Goal: Information Seeking & Learning: Find specific fact

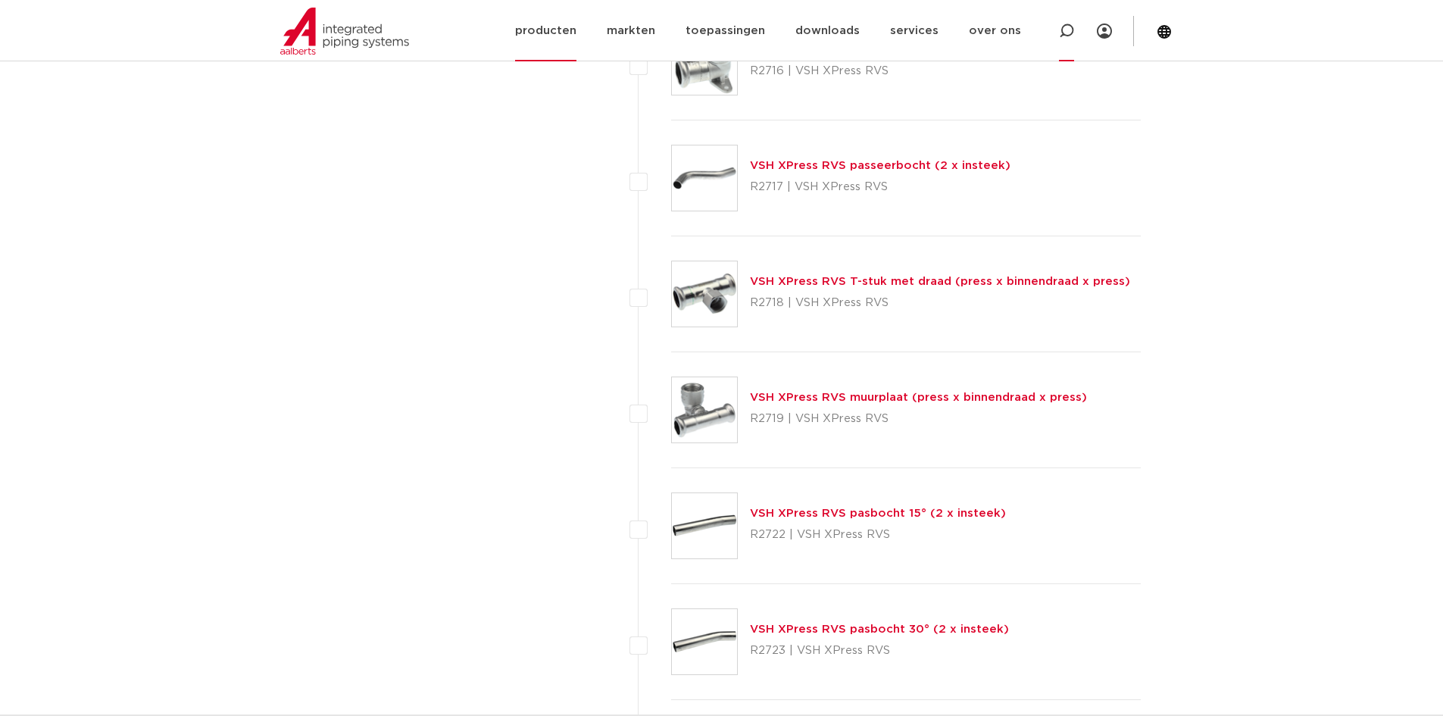
scroll to position [1795, 0]
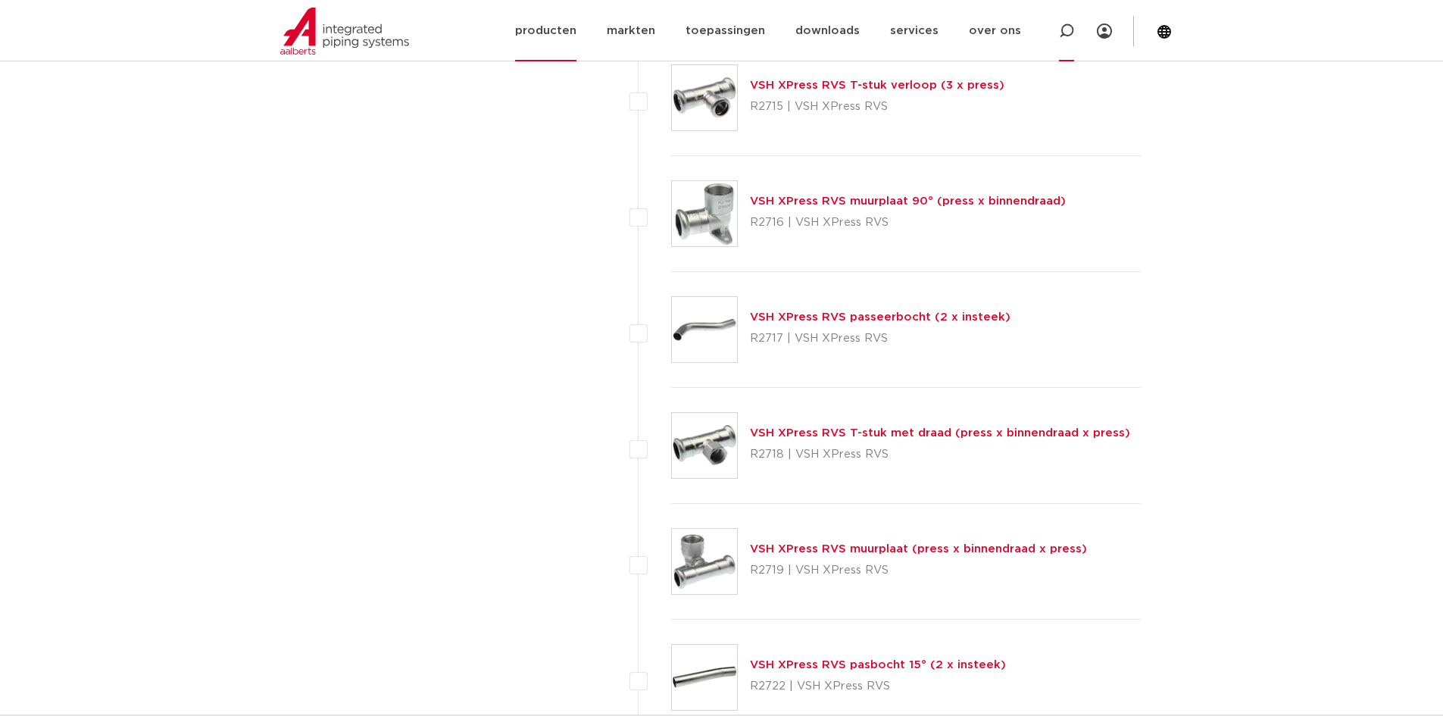
click at [1060, 37] on icon at bounding box center [1066, 30] width 15 height 15
paste input "2032001000"
type input "2032001000"
click button "Zoeken" at bounding box center [0, 0] width 0 height 0
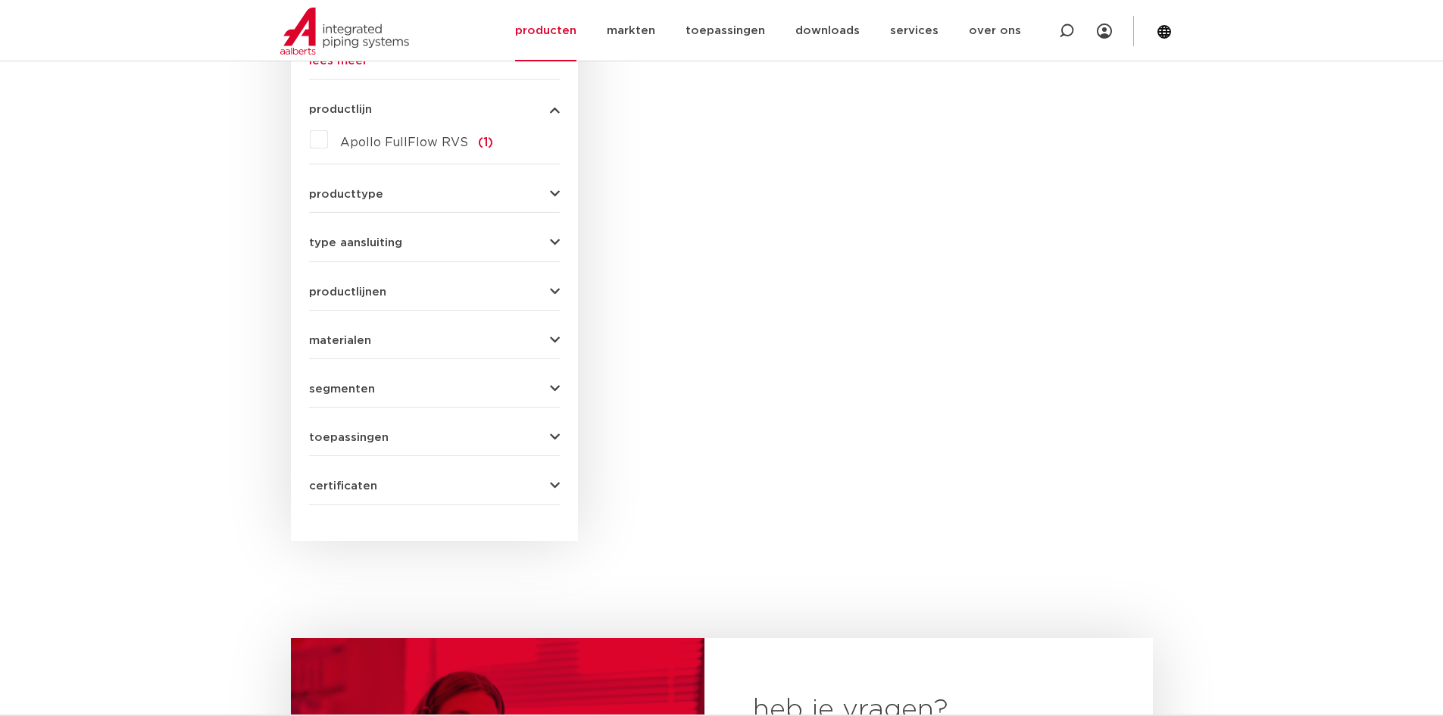
scroll to position [236, 0]
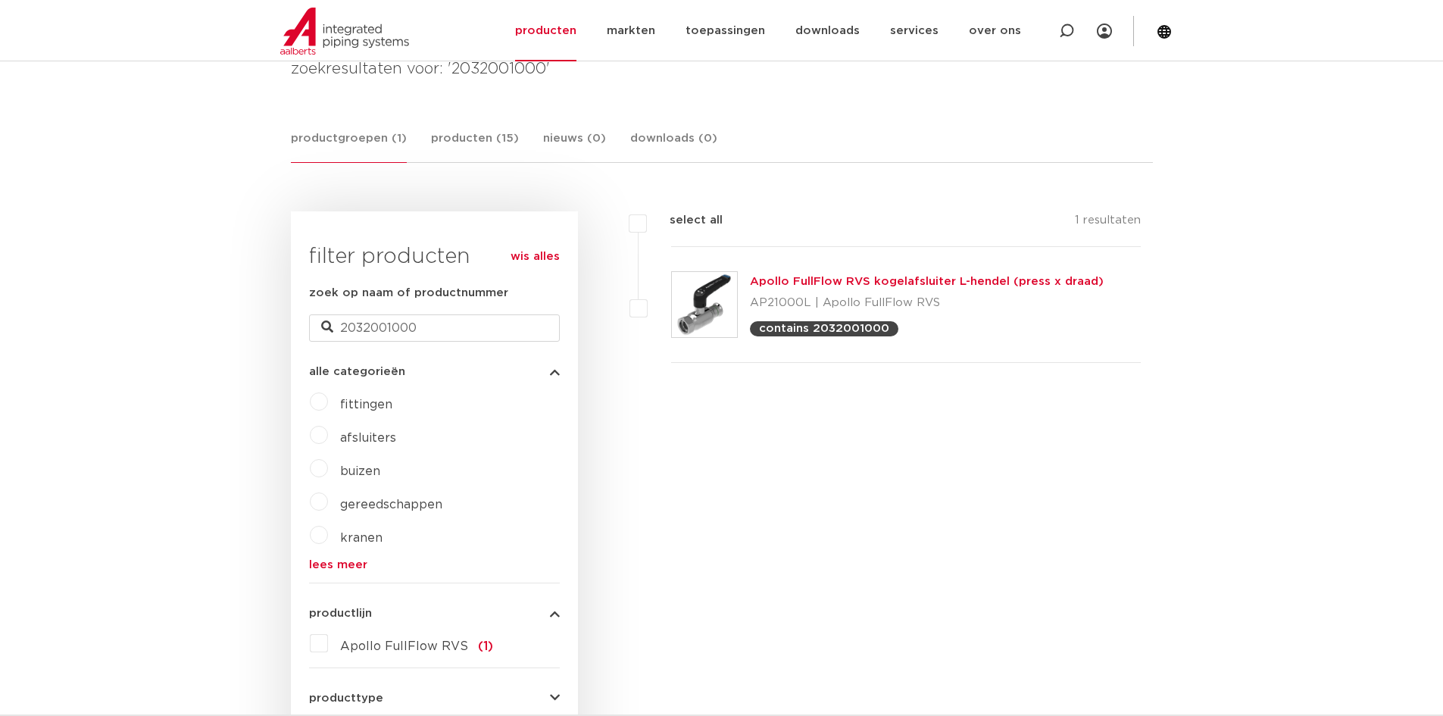
click at [886, 277] on link "Apollo FullFlow RVS kogelafsluiter L-hendel (press x draad)" at bounding box center [927, 281] width 354 height 11
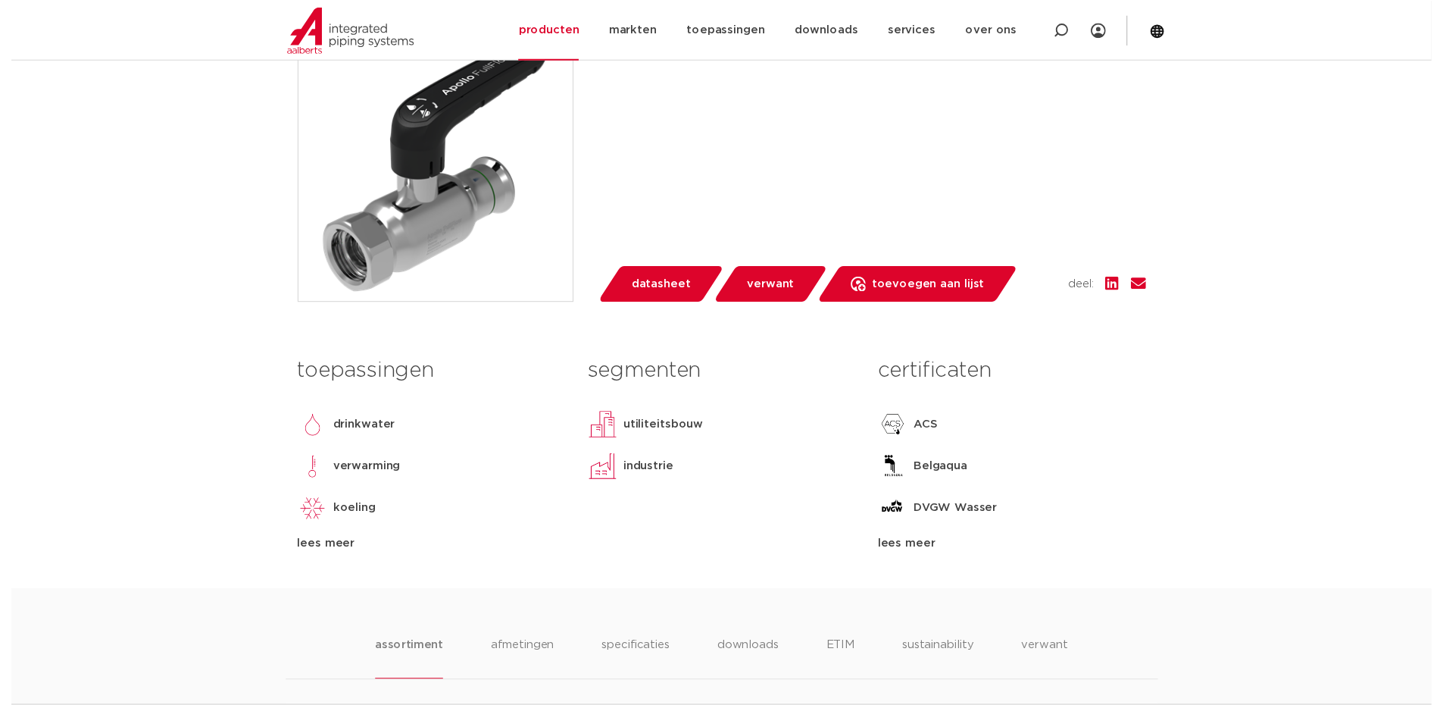
scroll to position [455, 0]
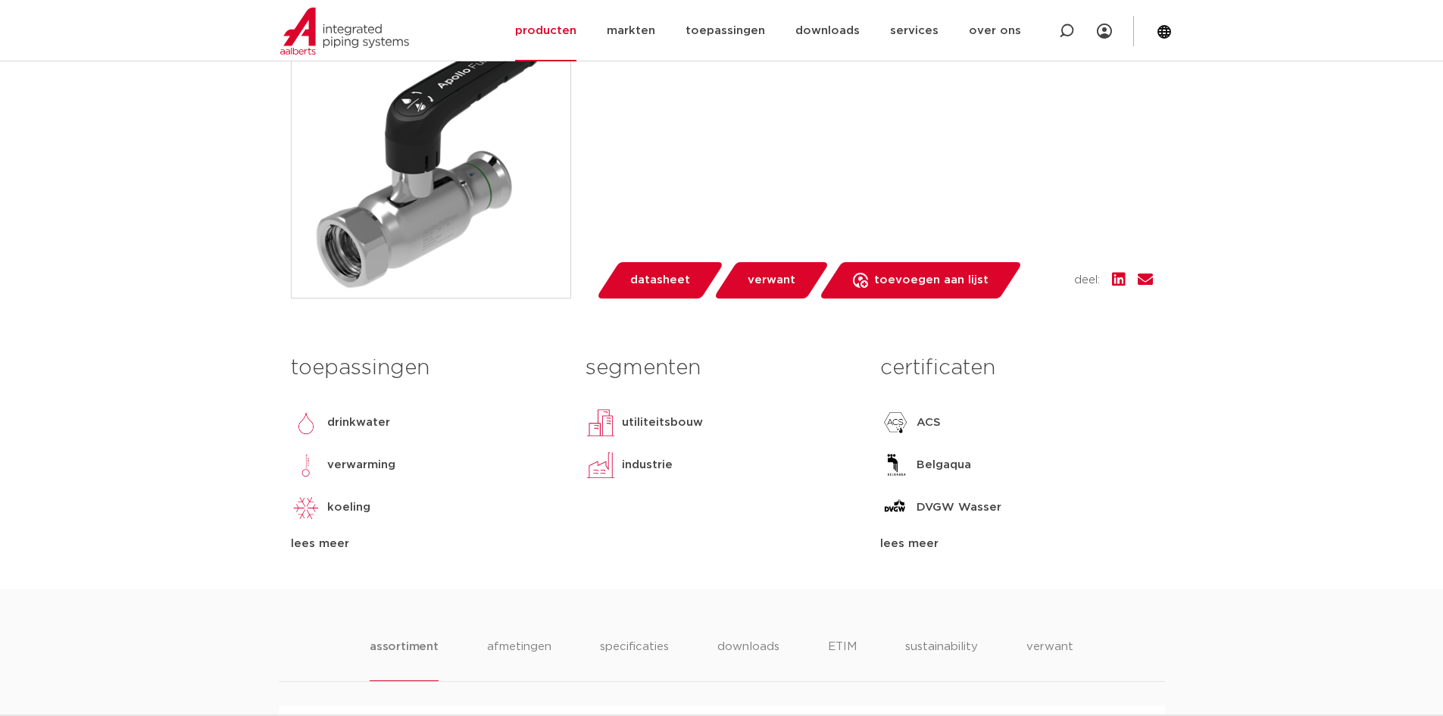
click at [645, 287] on span "datasheet" at bounding box center [660, 280] width 60 height 24
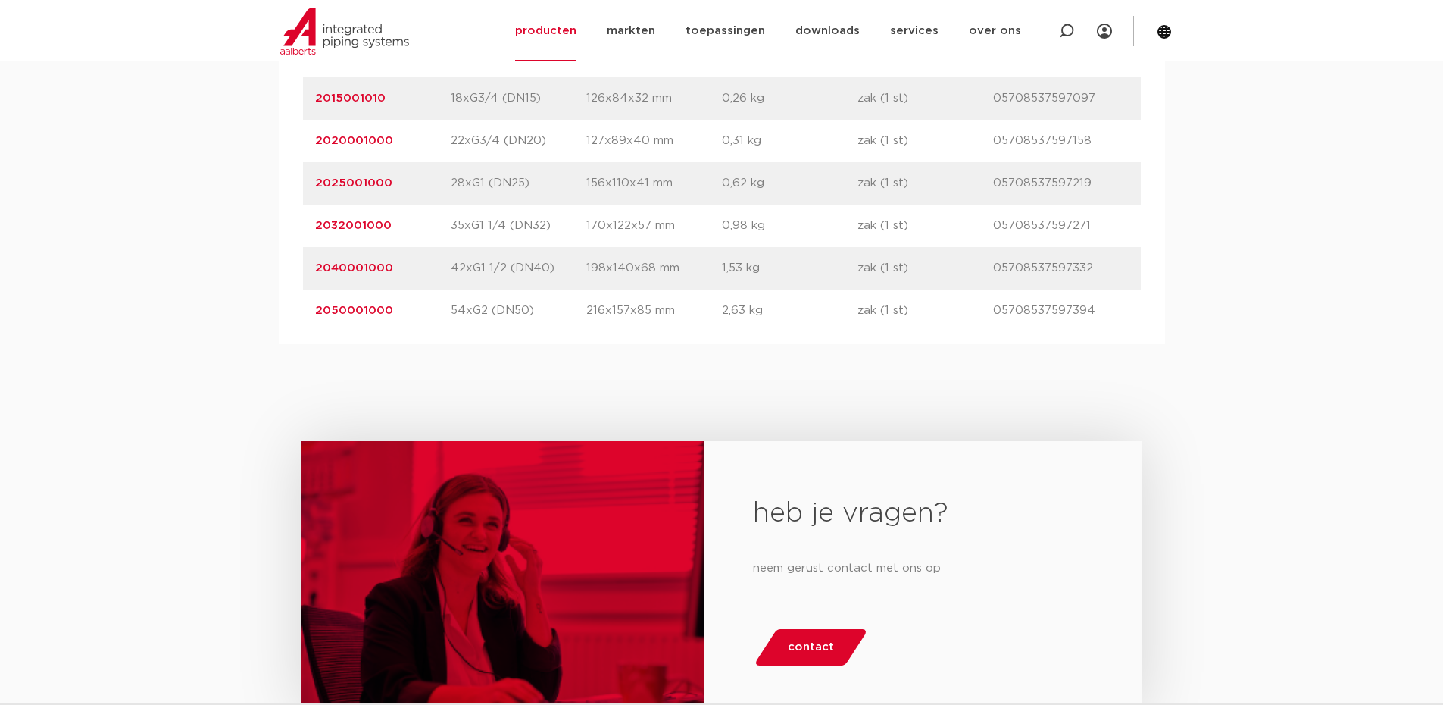
scroll to position [1212, 0]
click at [353, 219] on link "2032001000" at bounding box center [353, 223] width 77 height 11
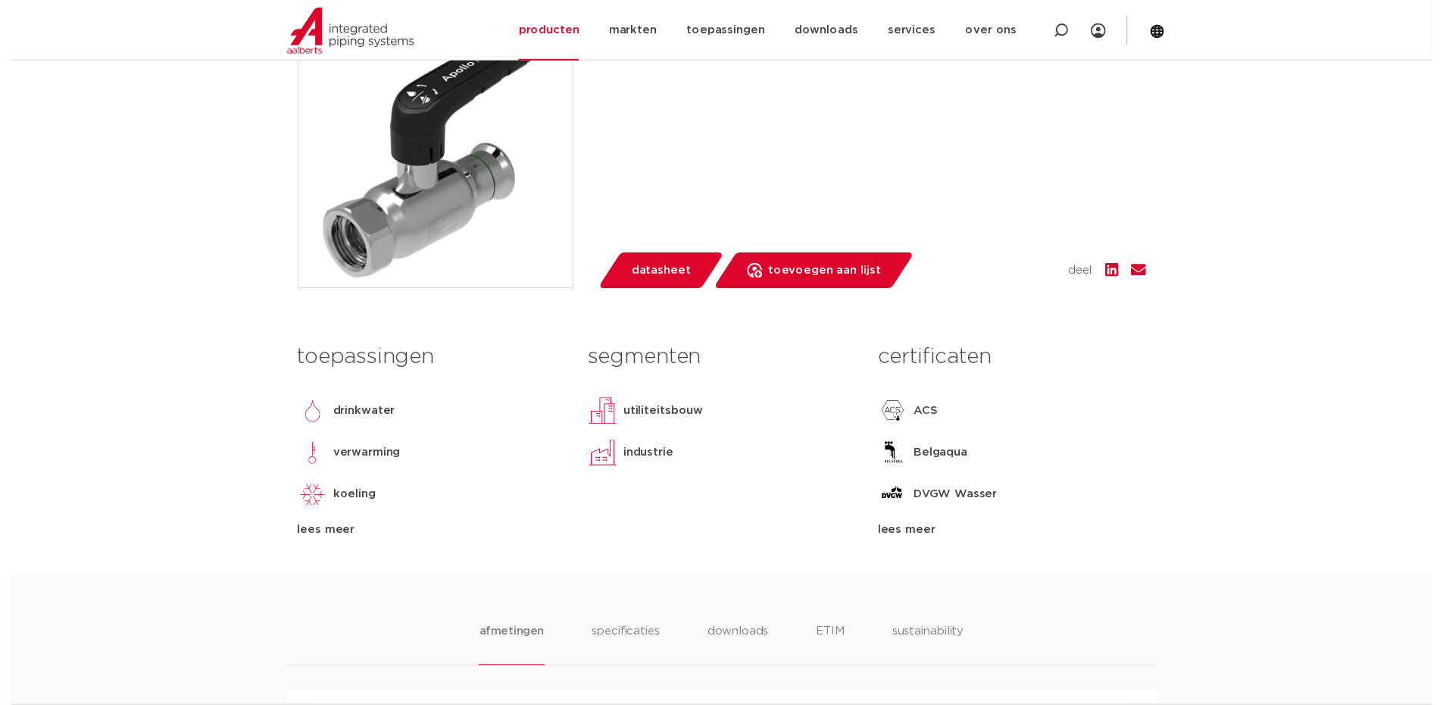
scroll to position [455, 0]
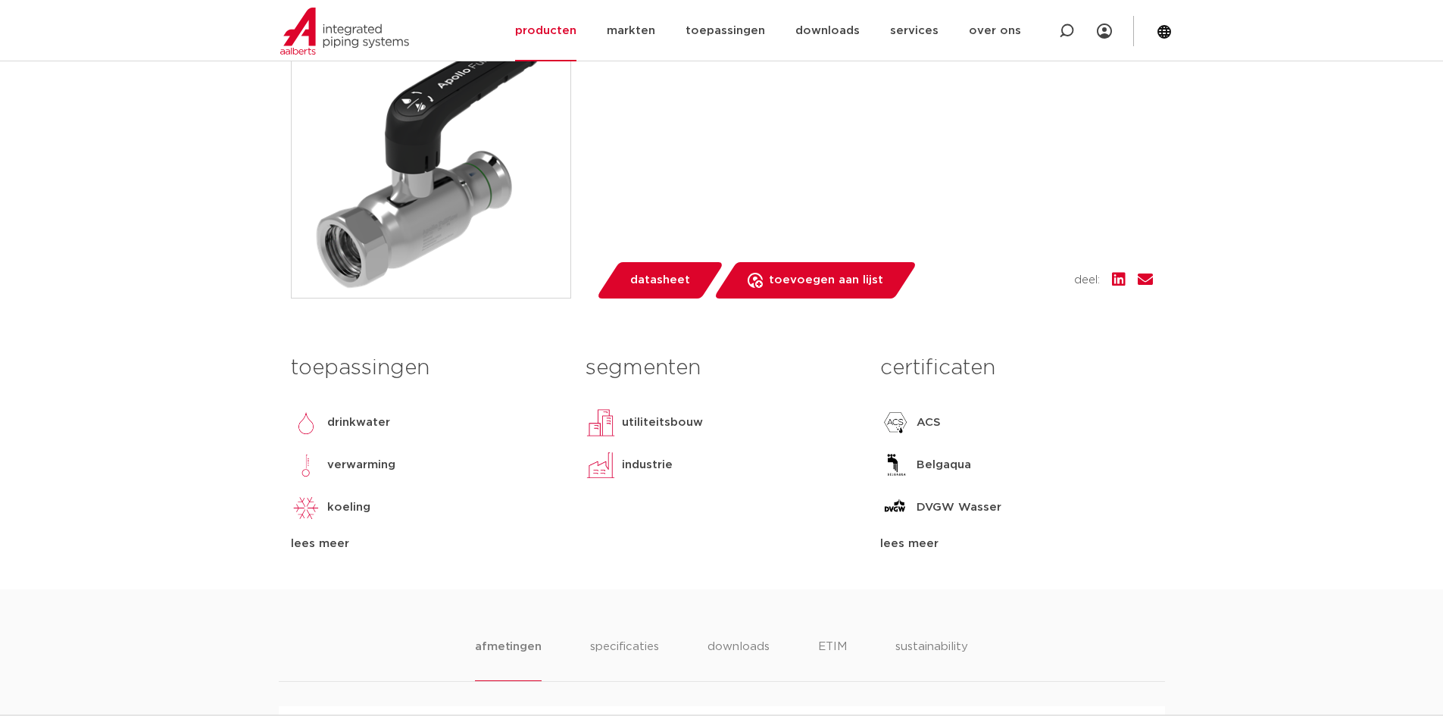
click at [653, 284] on span "datasheet" at bounding box center [660, 280] width 60 height 24
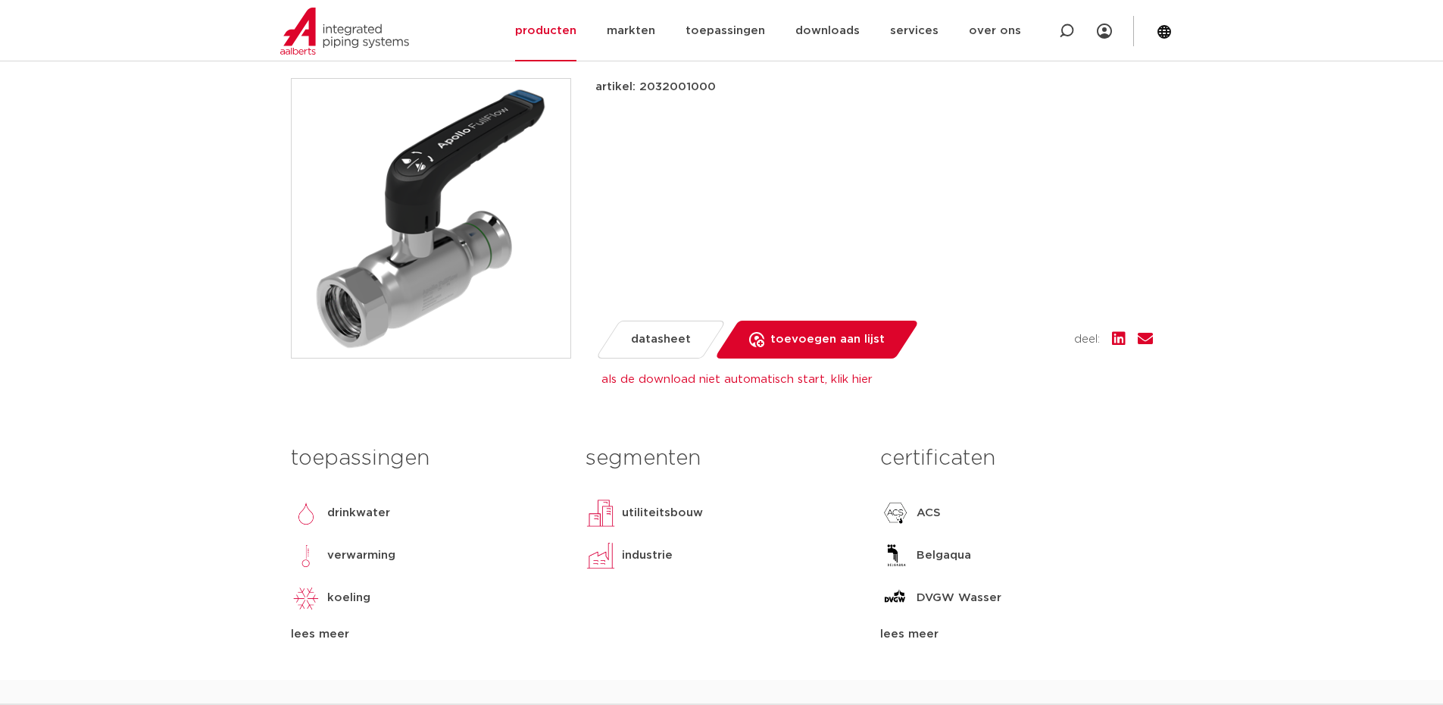
scroll to position [0, 0]
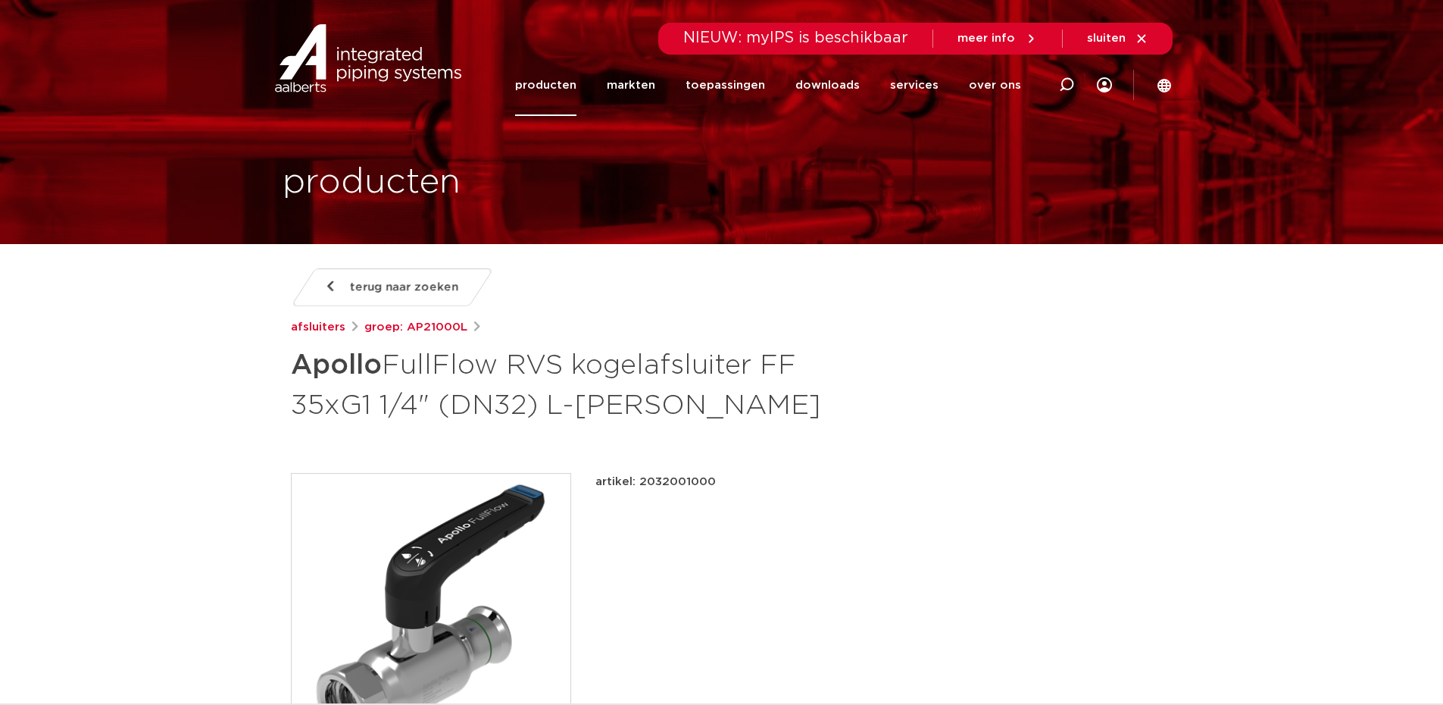
click at [1331, 117] on section "producten" at bounding box center [721, 122] width 1443 height 244
click at [379, 285] on span "terug naar zoeken" at bounding box center [404, 287] width 108 height 24
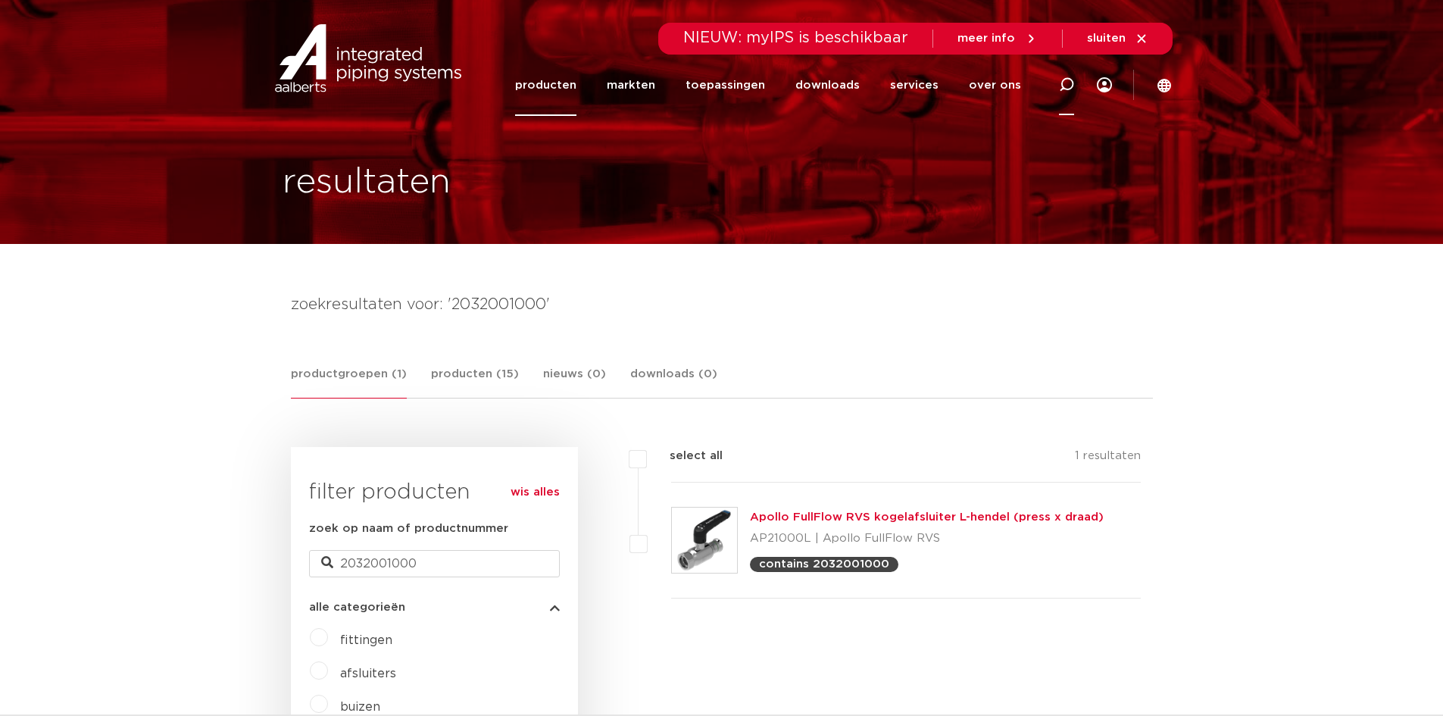
click at [1068, 80] on icon at bounding box center [1066, 84] width 15 height 15
paste input "6190241"
type input "6190241"
click button "Zoeken" at bounding box center [0, 0] width 0 height 0
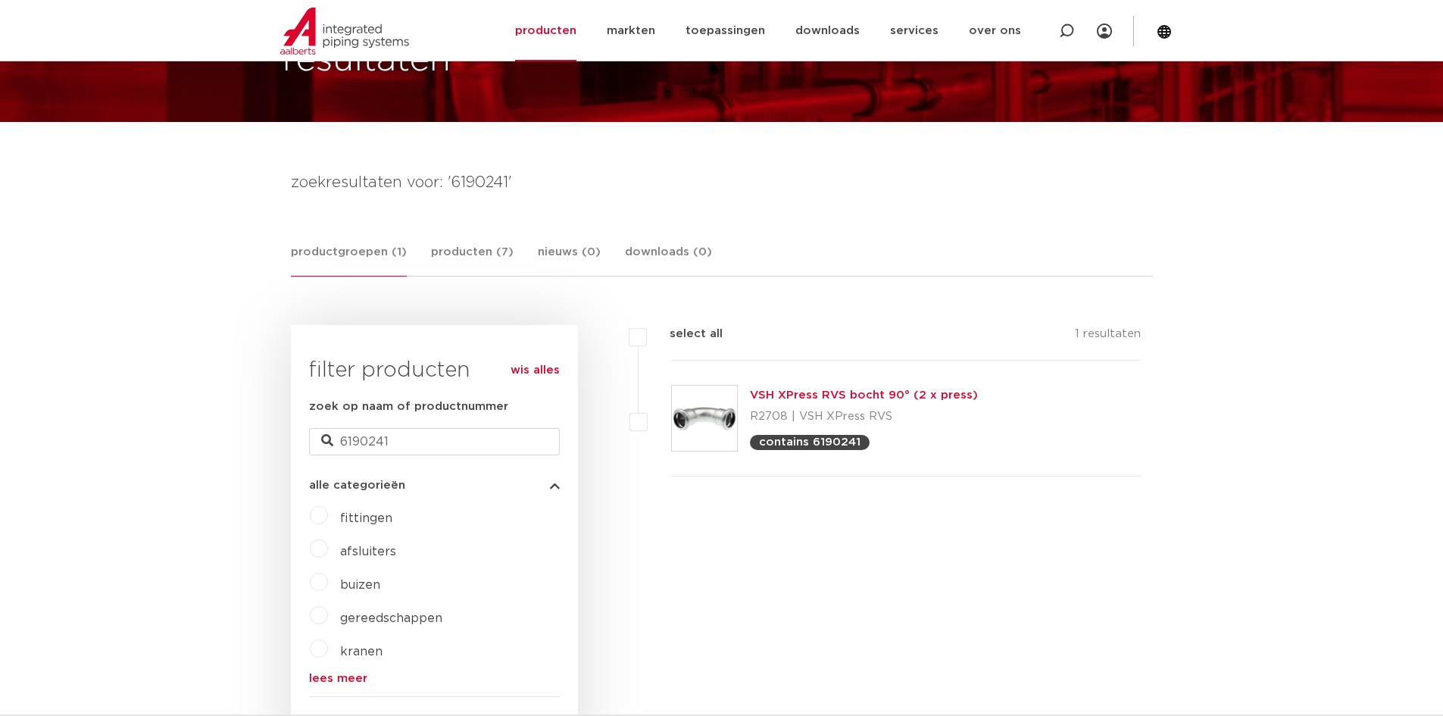
scroll to position [152, 0]
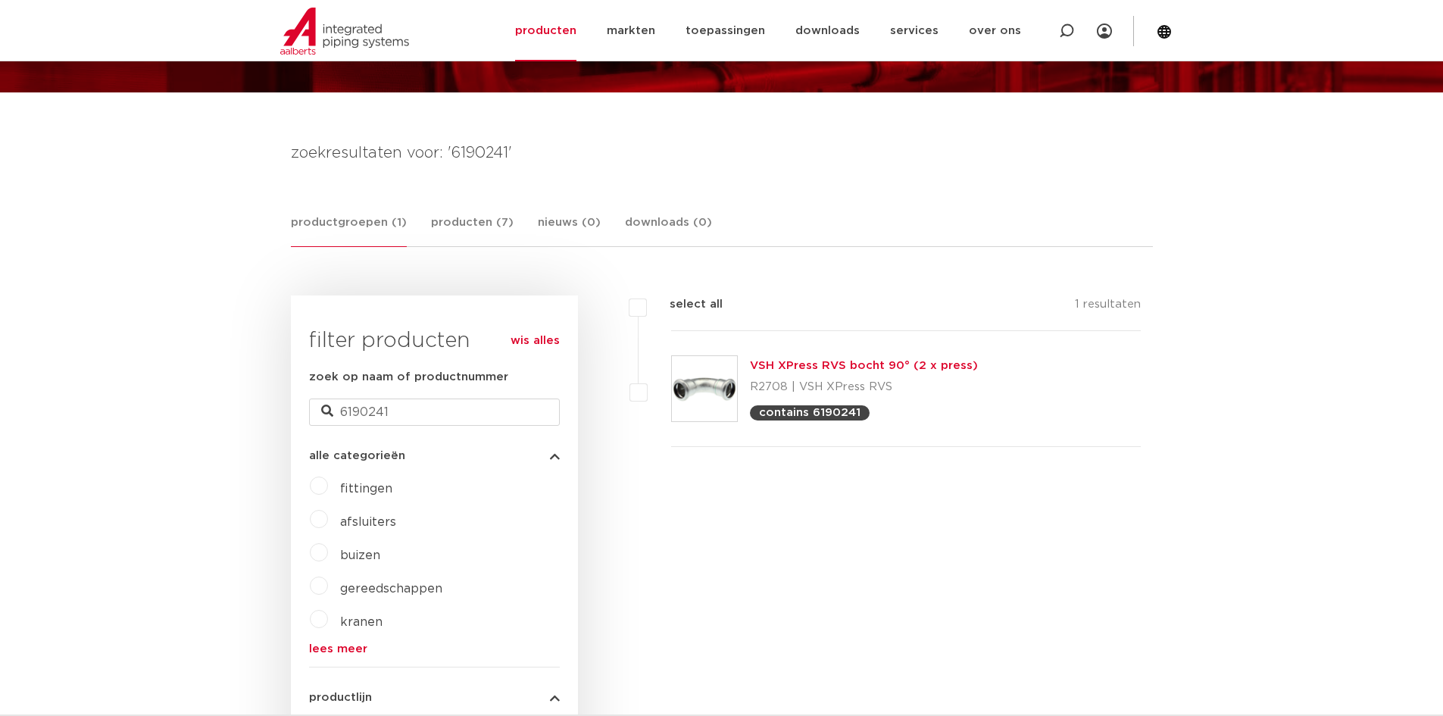
click at [851, 360] on link "VSH XPress RVS bocht 90° (2 x press)" at bounding box center [864, 365] width 228 height 11
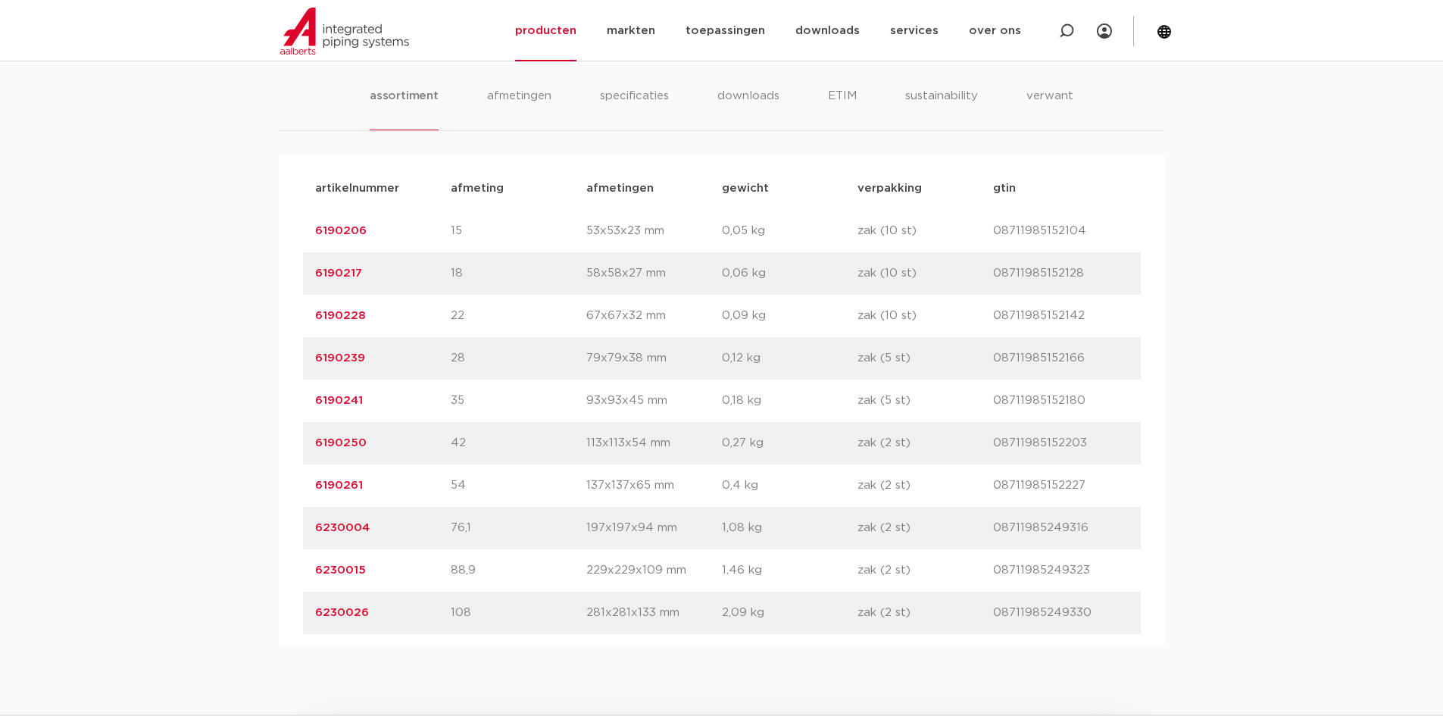
scroll to position [985, 0]
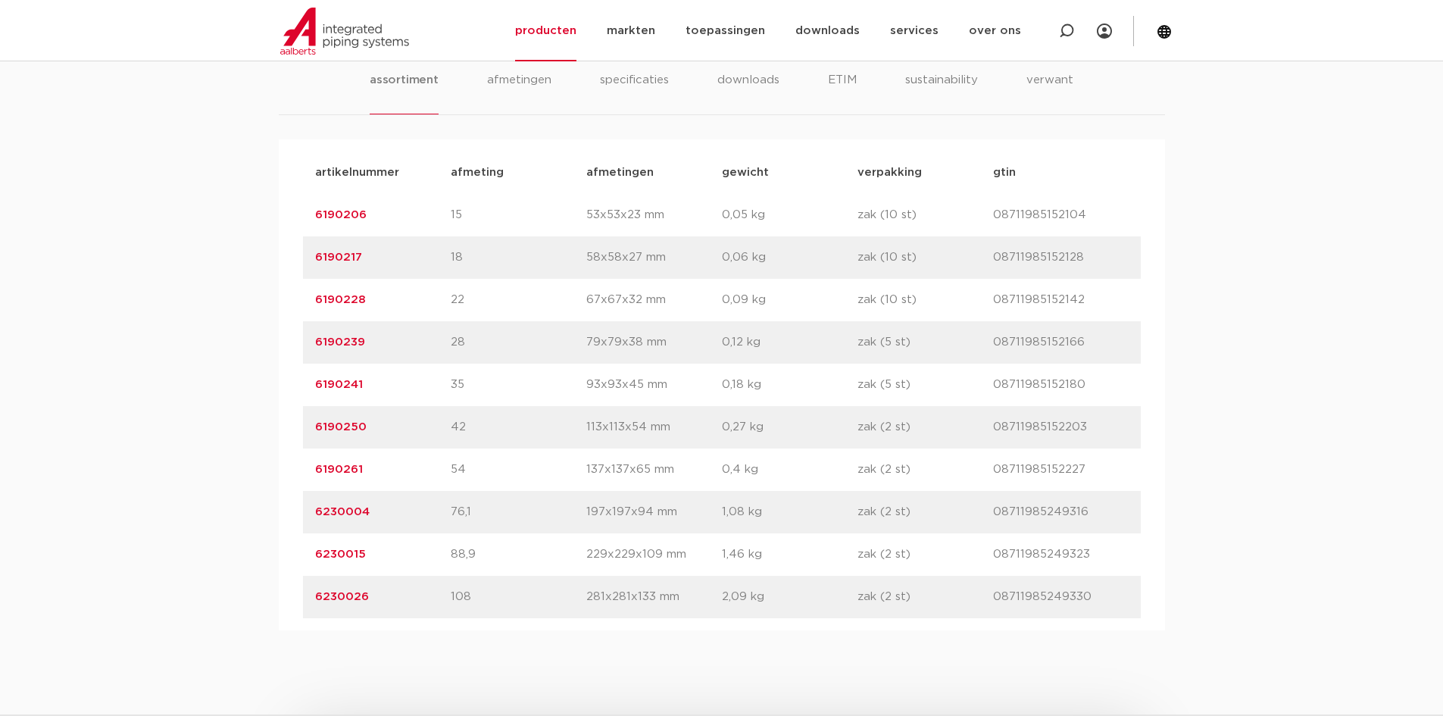
click at [336, 380] on link "6190241" at bounding box center [339, 384] width 48 height 11
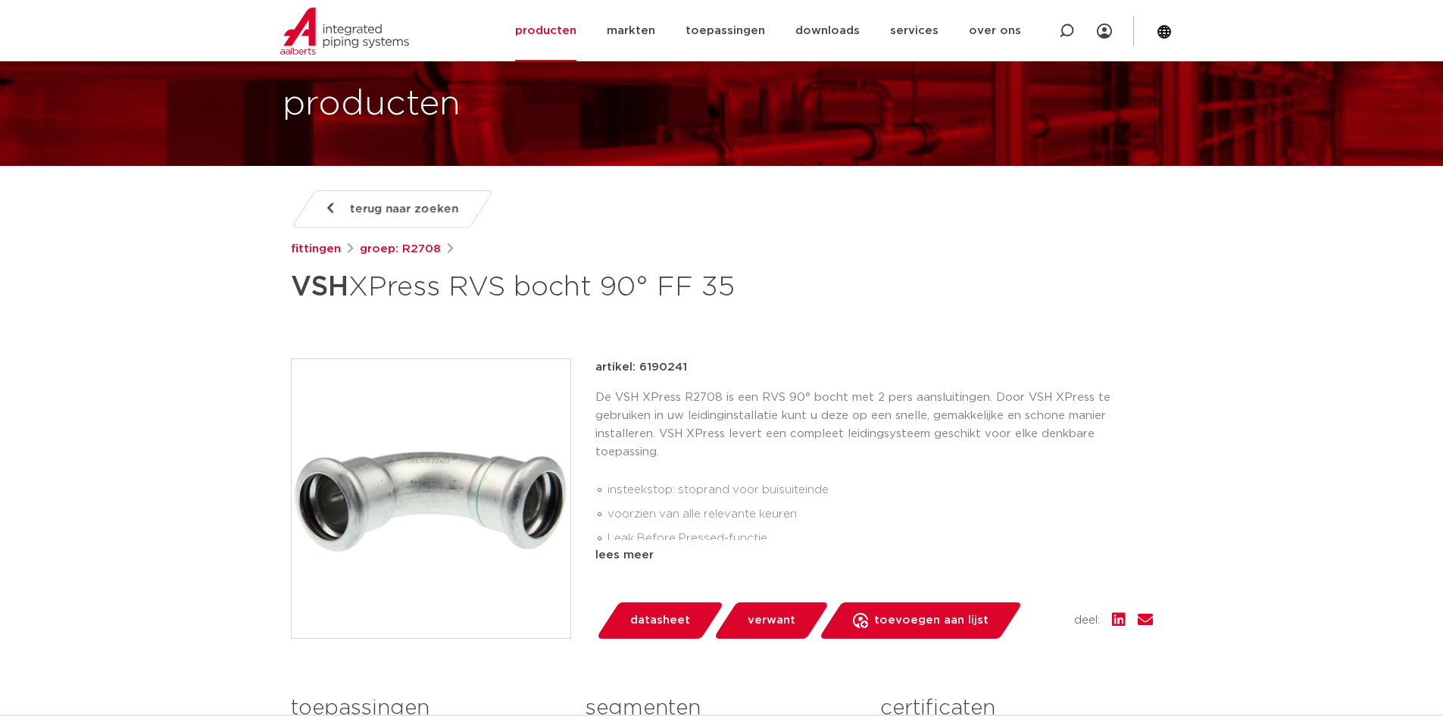
scroll to position [152, 0]
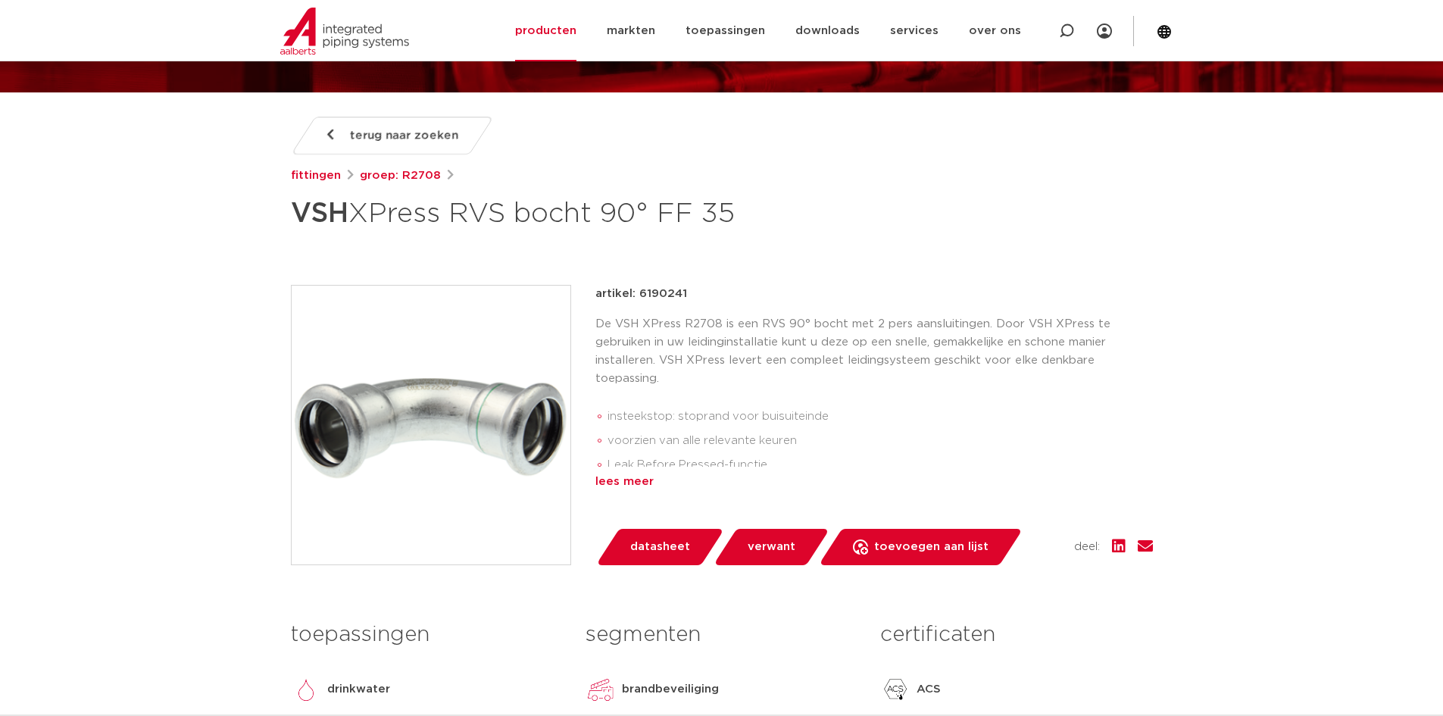
click at [620, 485] on div "lees meer" at bounding box center [874, 482] width 558 height 18
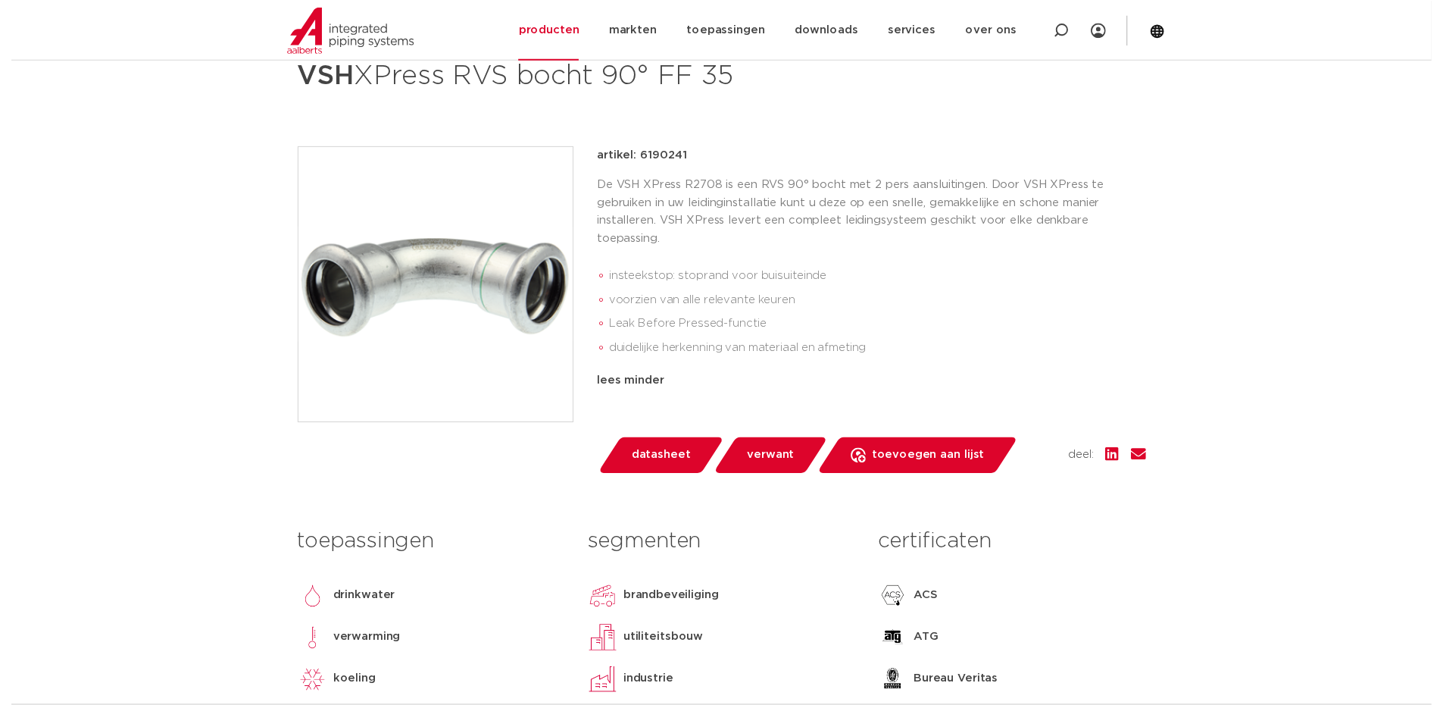
scroll to position [379, 0]
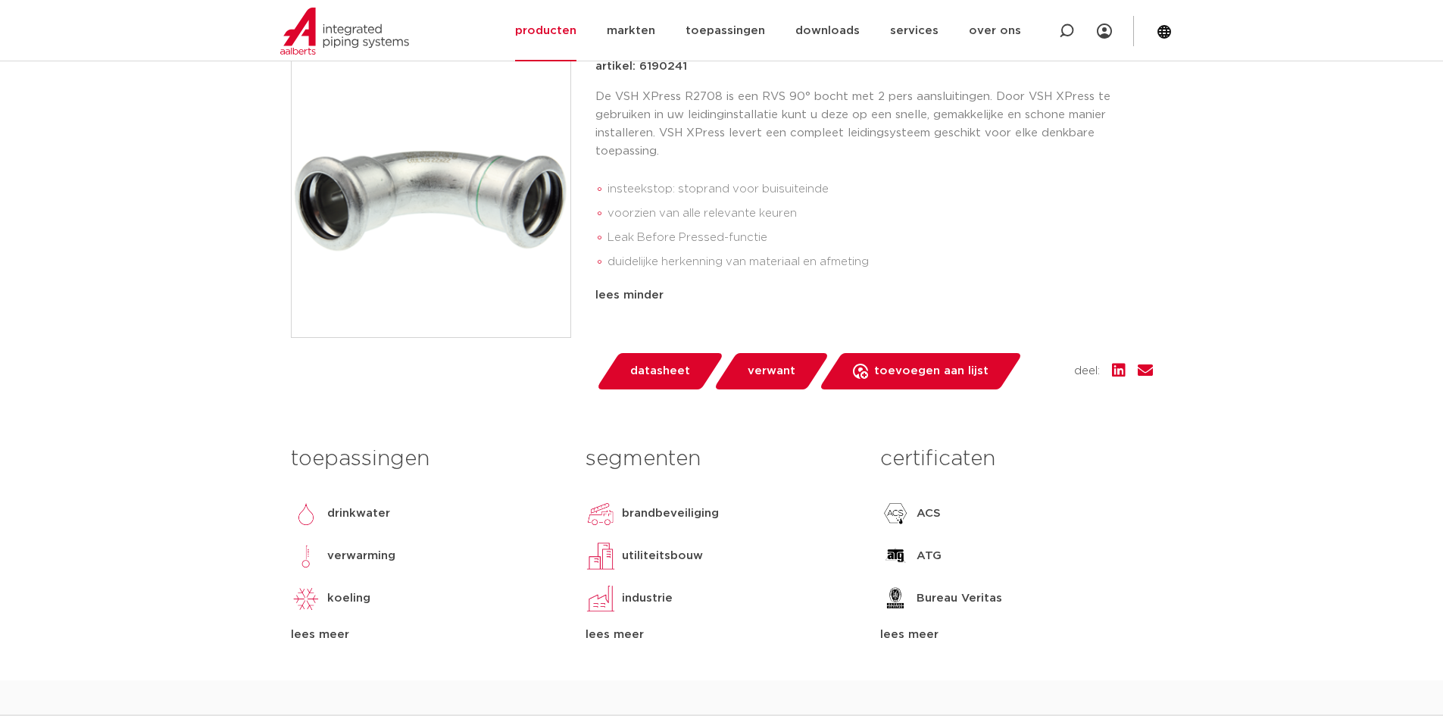
click at [666, 374] on span "datasheet" at bounding box center [660, 371] width 60 height 24
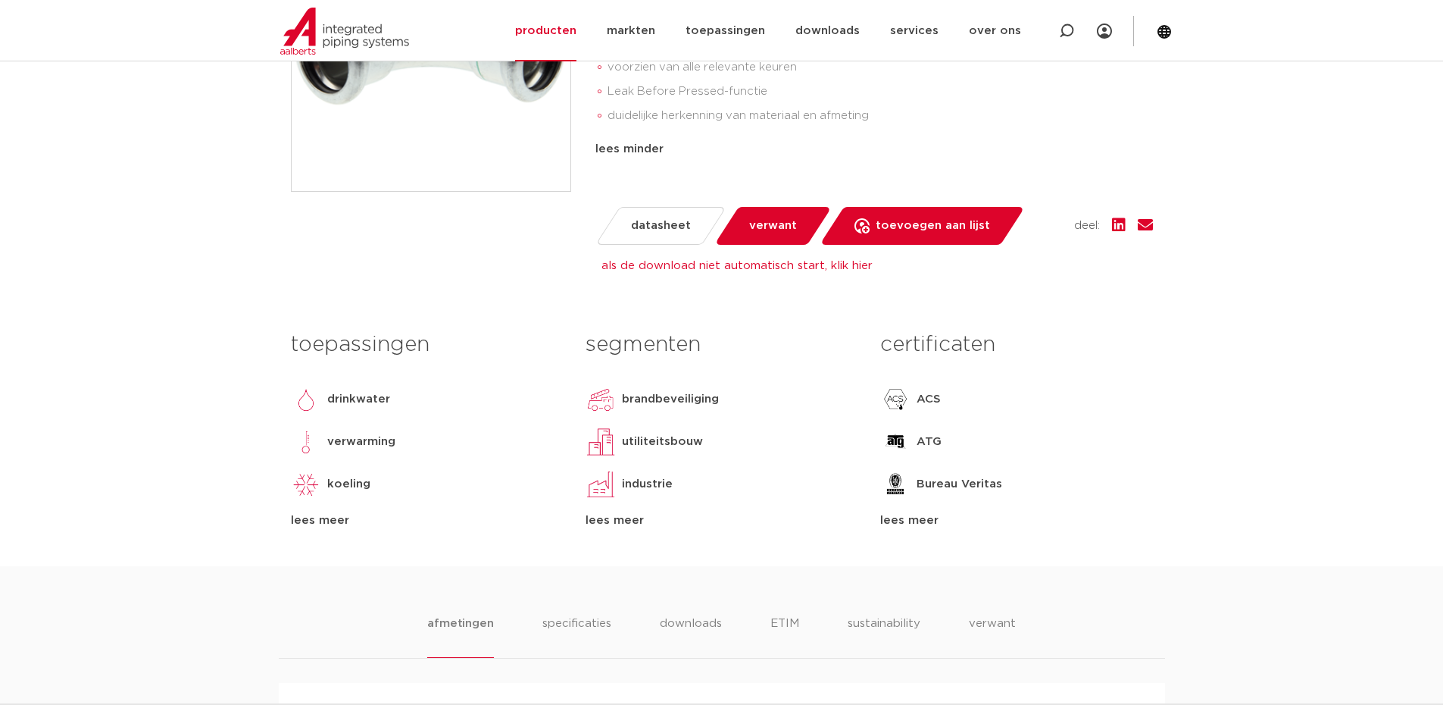
scroll to position [530, 0]
